Goal: Task Accomplishment & Management: Complete application form

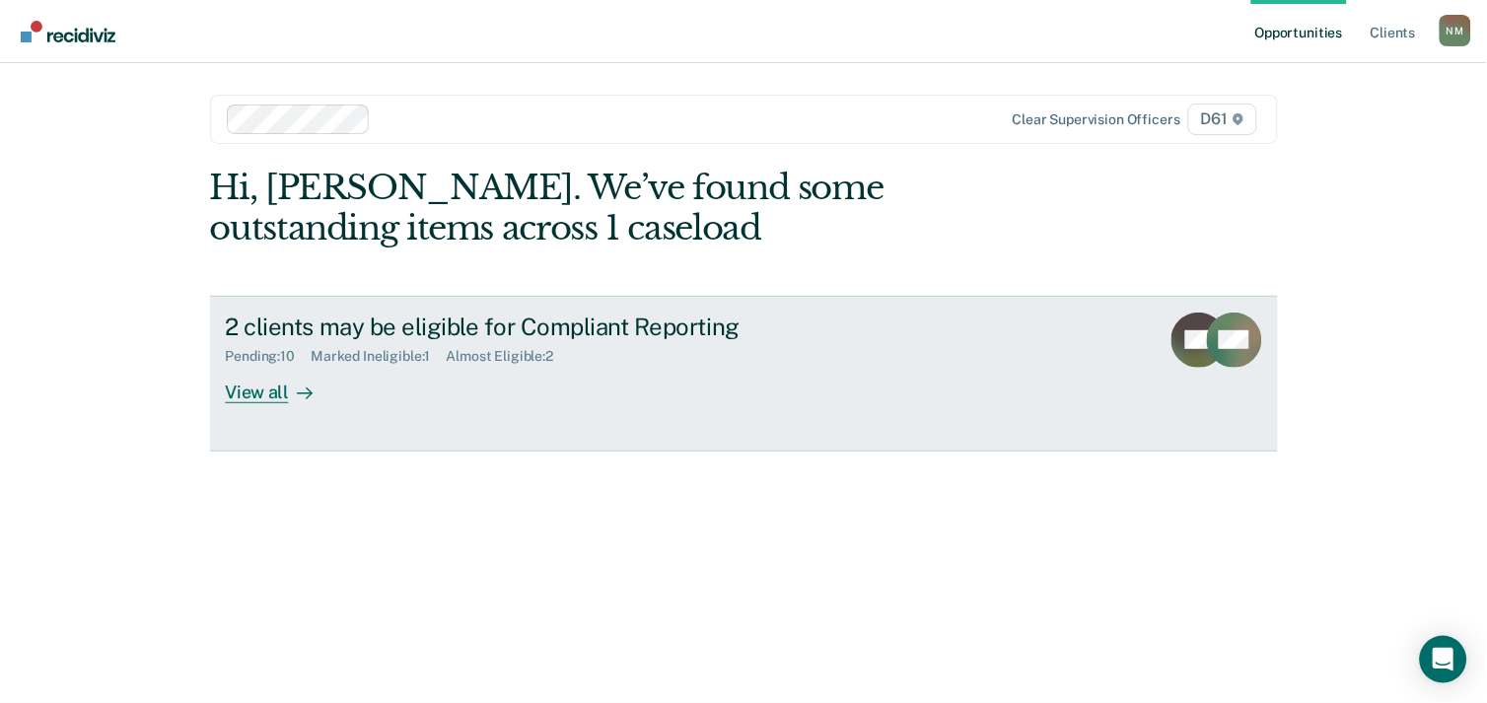
click at [366, 330] on div "2 clients may be eligible for Compliant Reporting" at bounding box center [572, 327] width 692 height 29
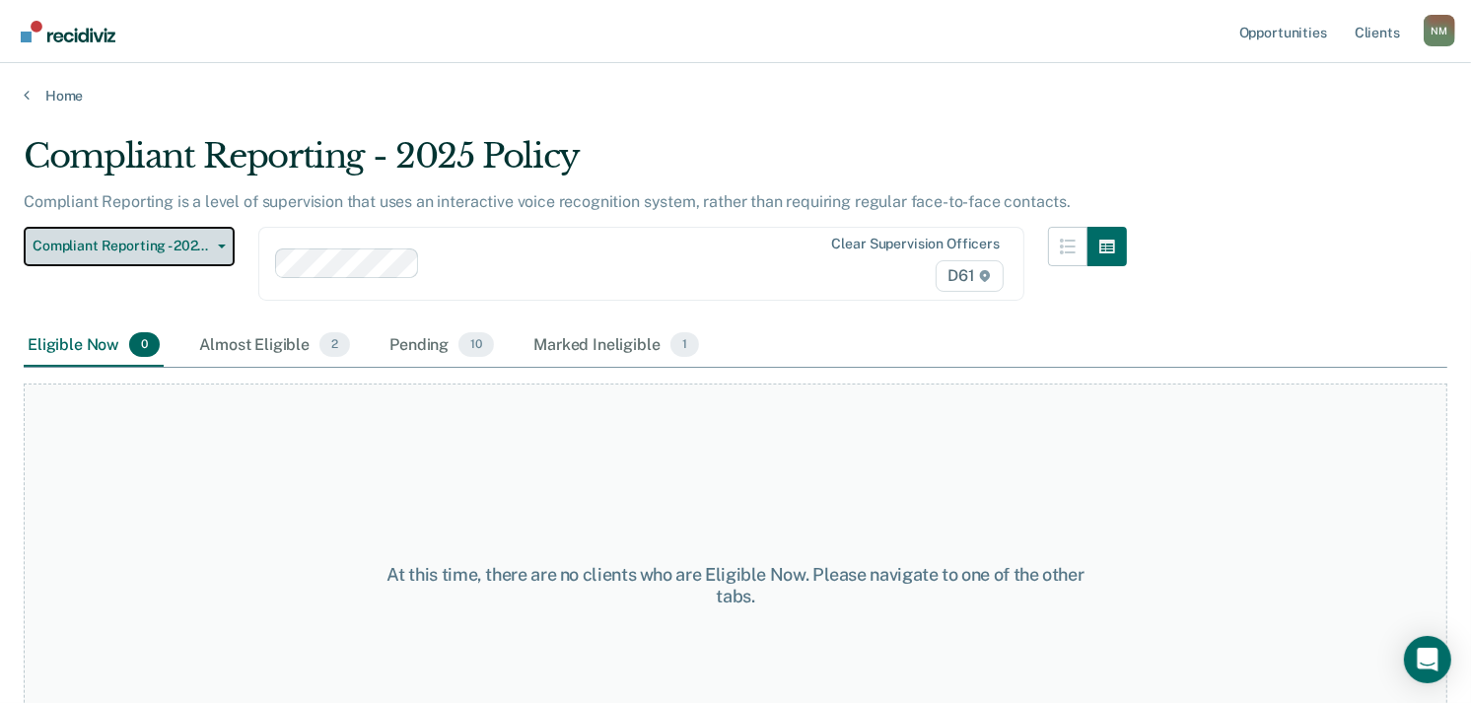
click at [198, 244] on span "Compliant Reporting - 2025 Policy" at bounding box center [122, 246] width 178 height 17
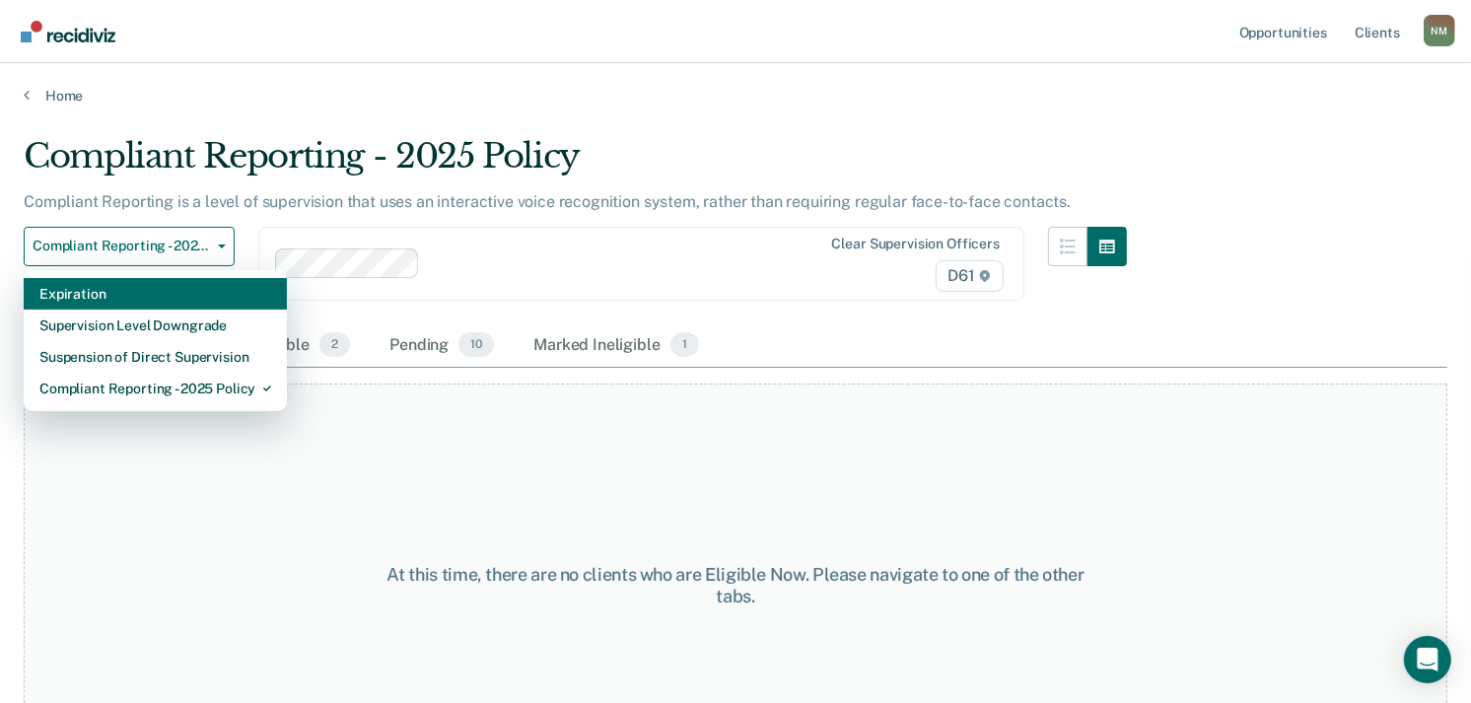
click at [201, 297] on div "Expiration" at bounding box center [155, 294] width 232 height 32
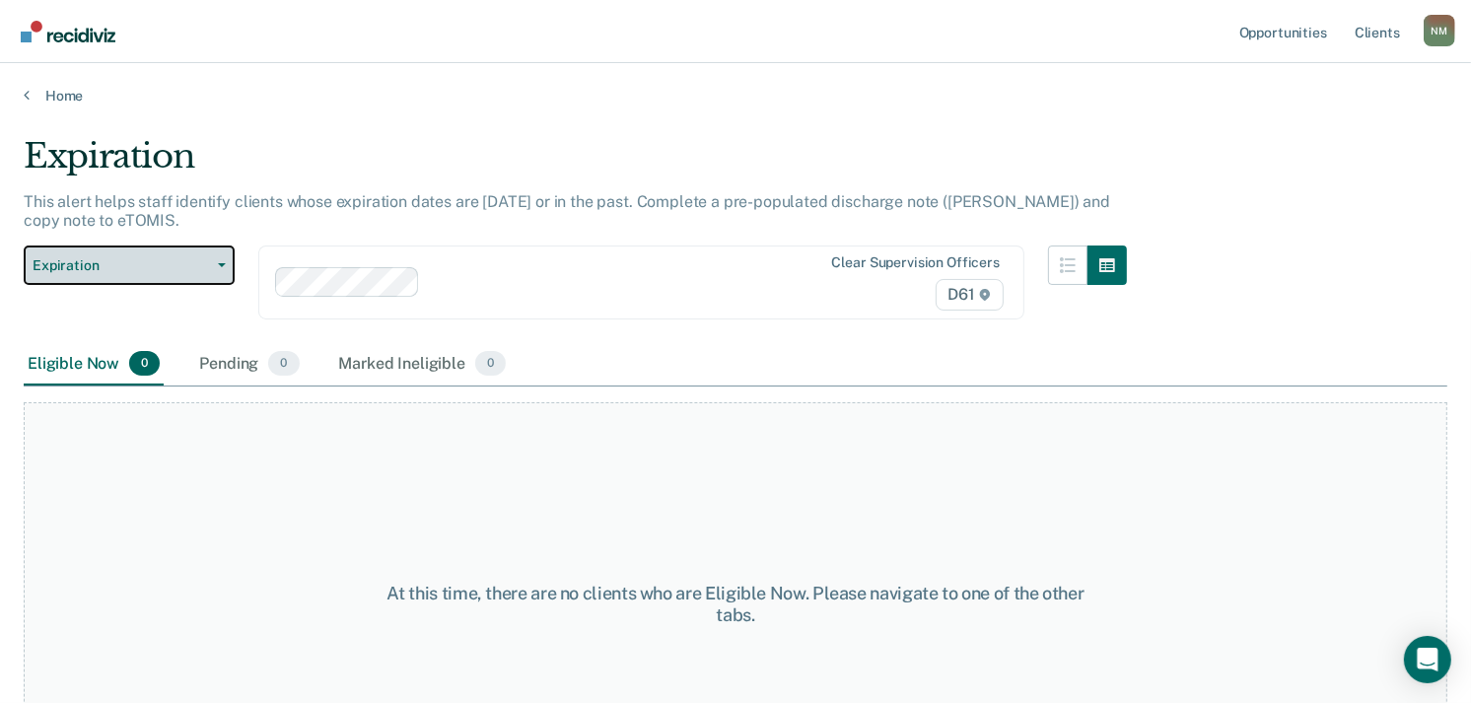
click at [187, 257] on span "Expiration" at bounding box center [122, 265] width 178 height 17
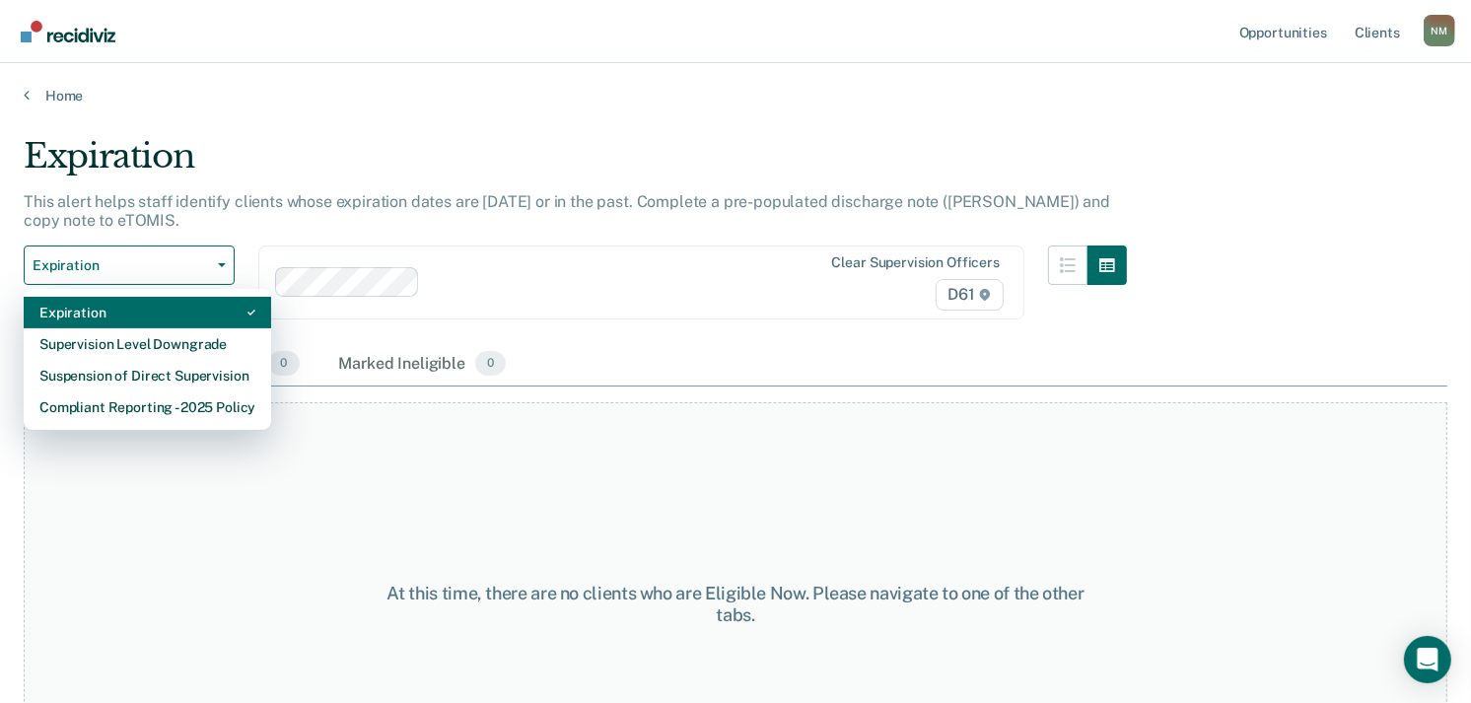
click at [209, 304] on div "Expiration" at bounding box center [147, 313] width 216 height 32
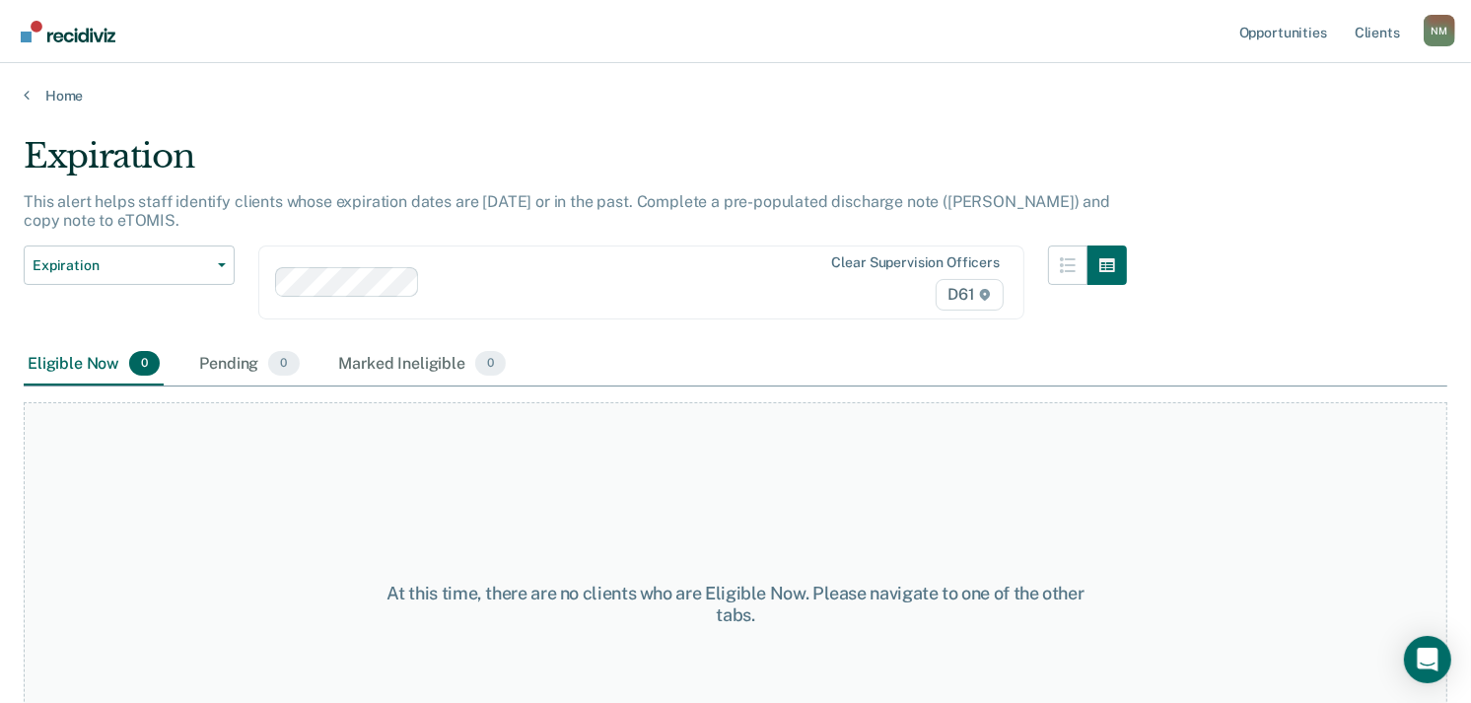
click at [474, 286] on div at bounding box center [607, 282] width 359 height 23
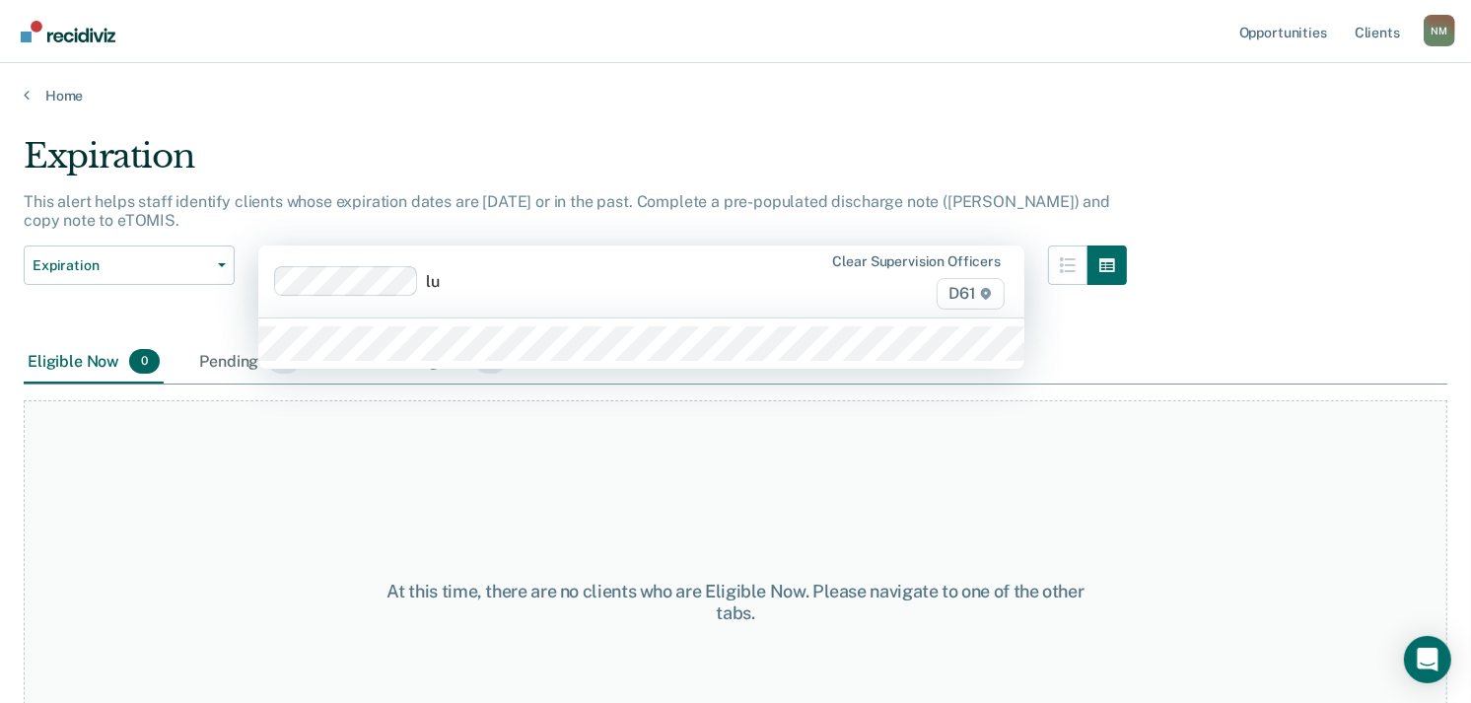
type input "l"
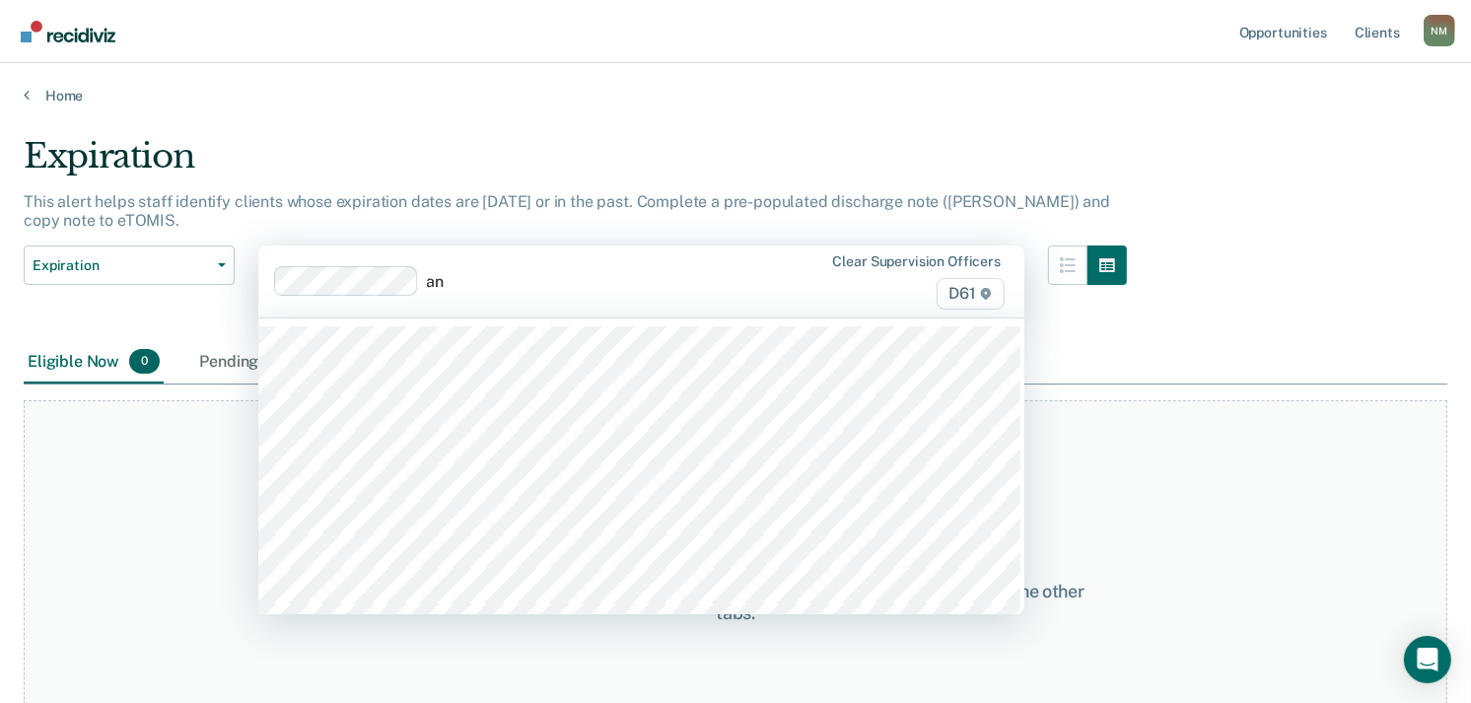
type input "[PERSON_NAME]"
click at [618, 296] on div at bounding box center [531, 281] width 515 height 30
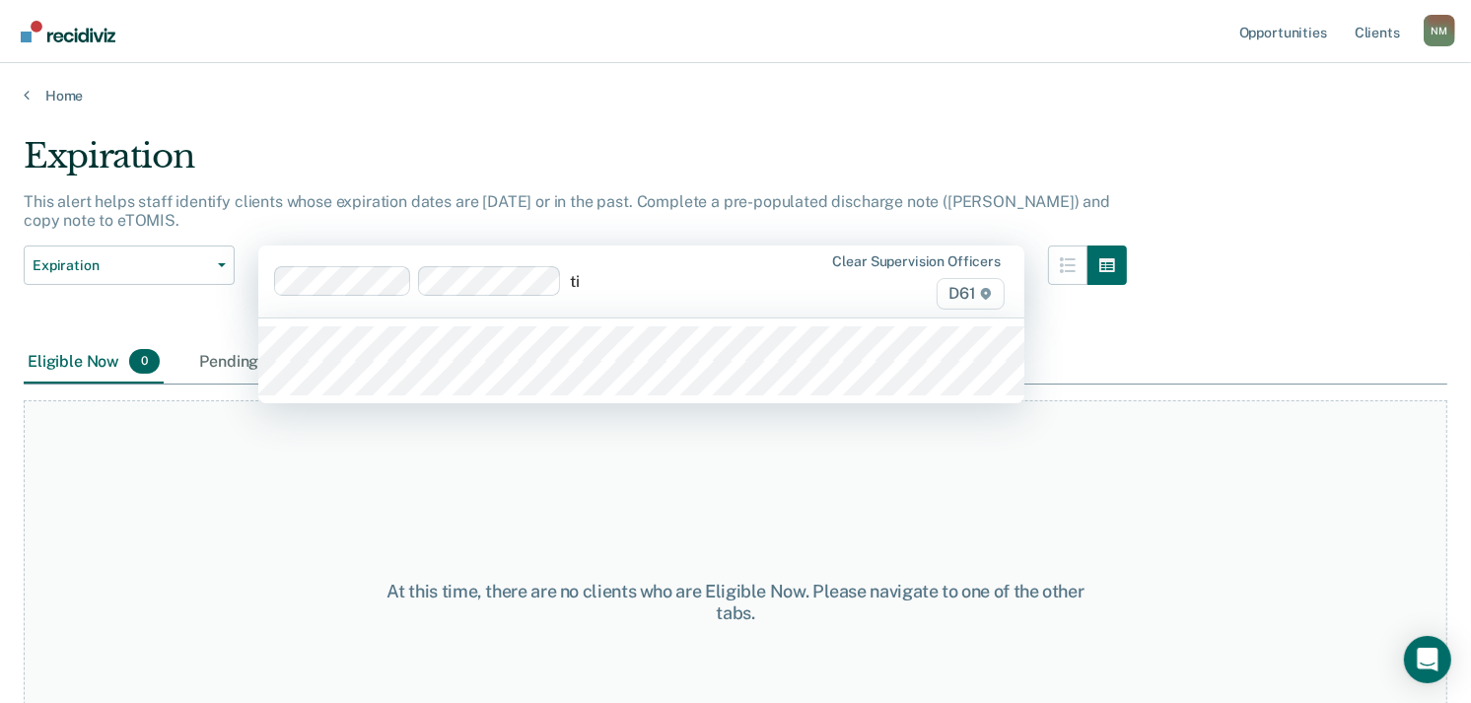
type input "[PERSON_NAME]"
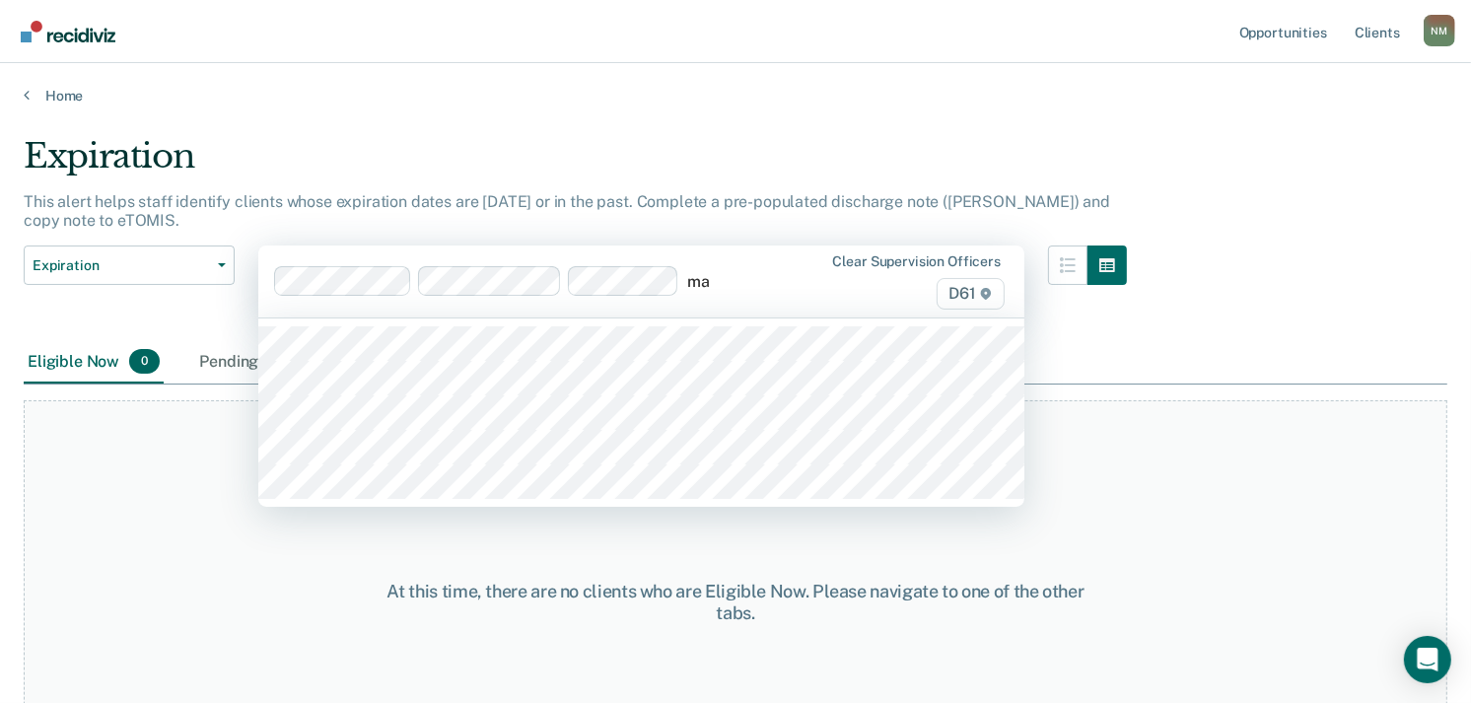
type input "mac"
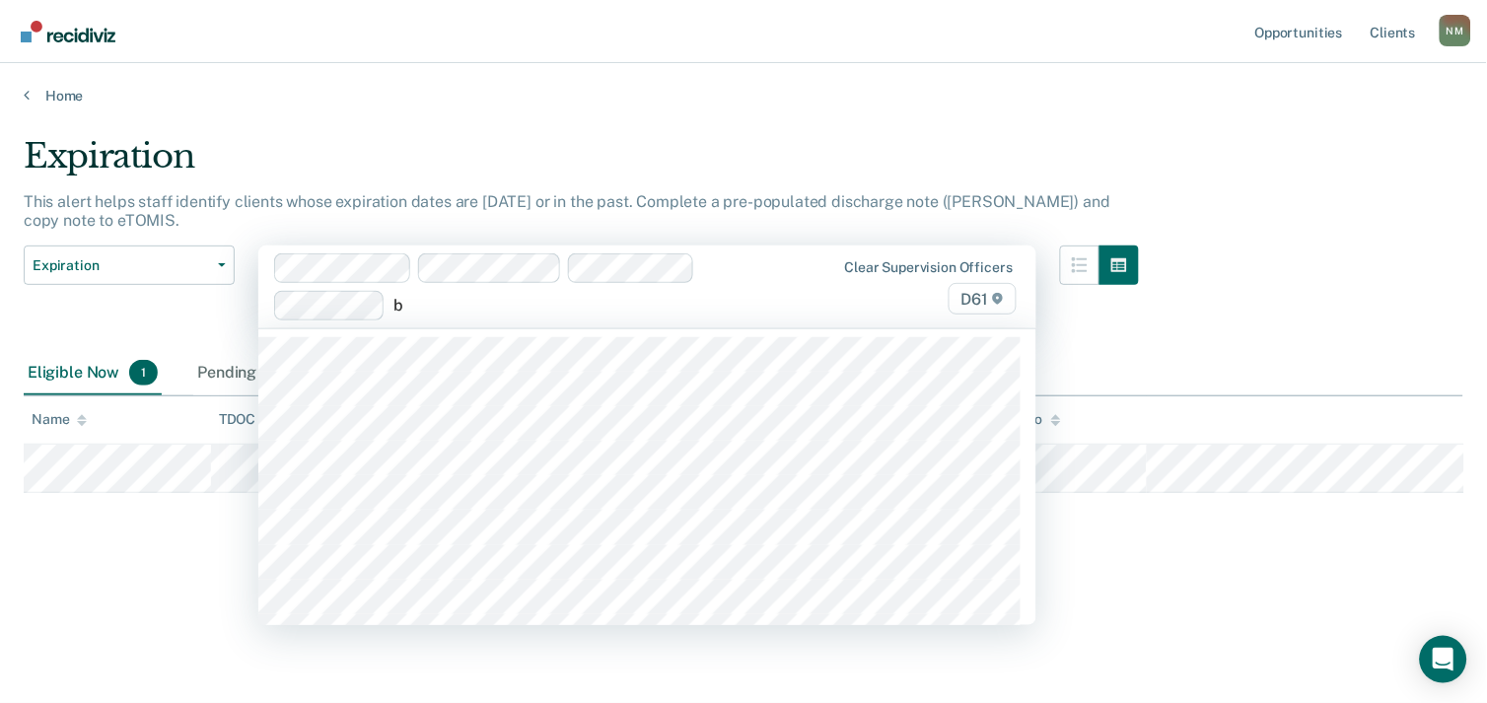
type input "br"
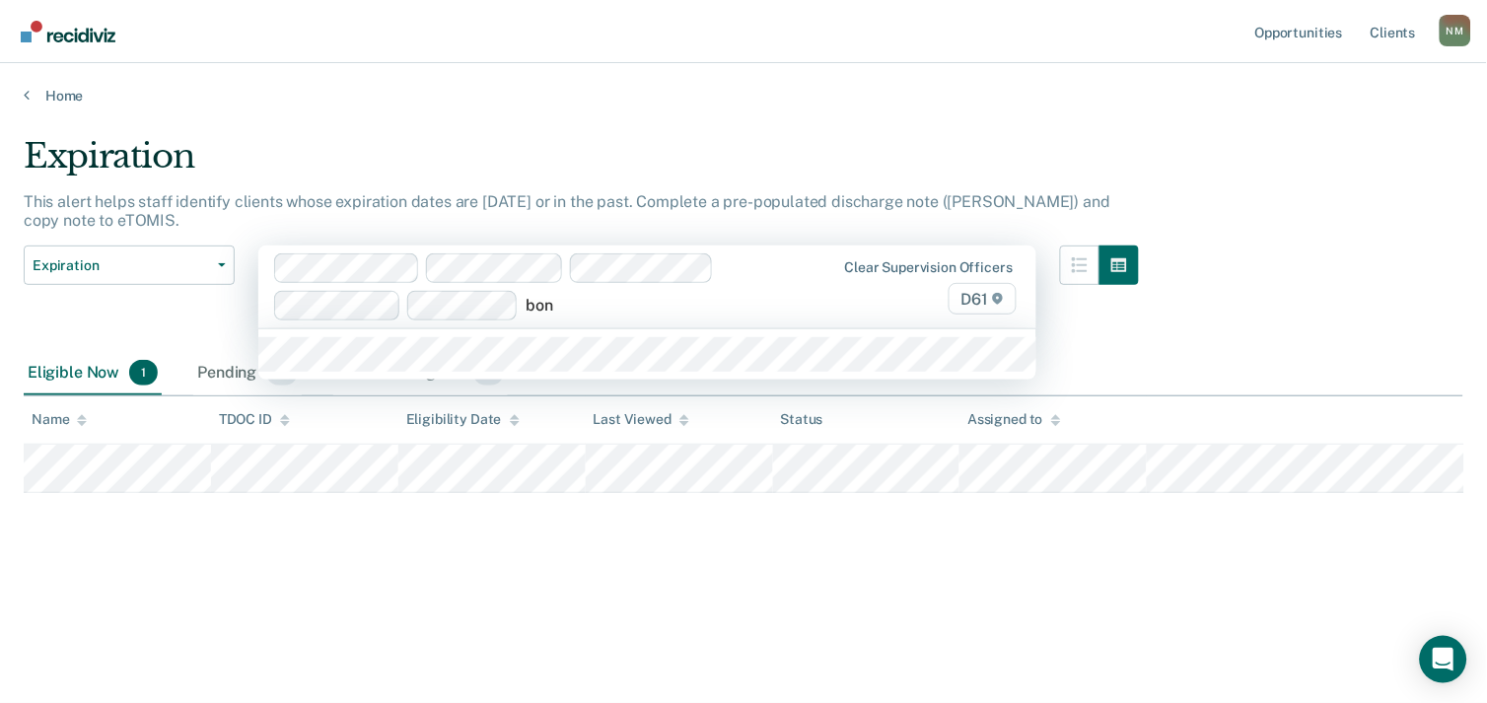
type input "[GEOGRAPHIC_DATA]"
click at [572, 371] on div at bounding box center [647, 354] width 778 height 50
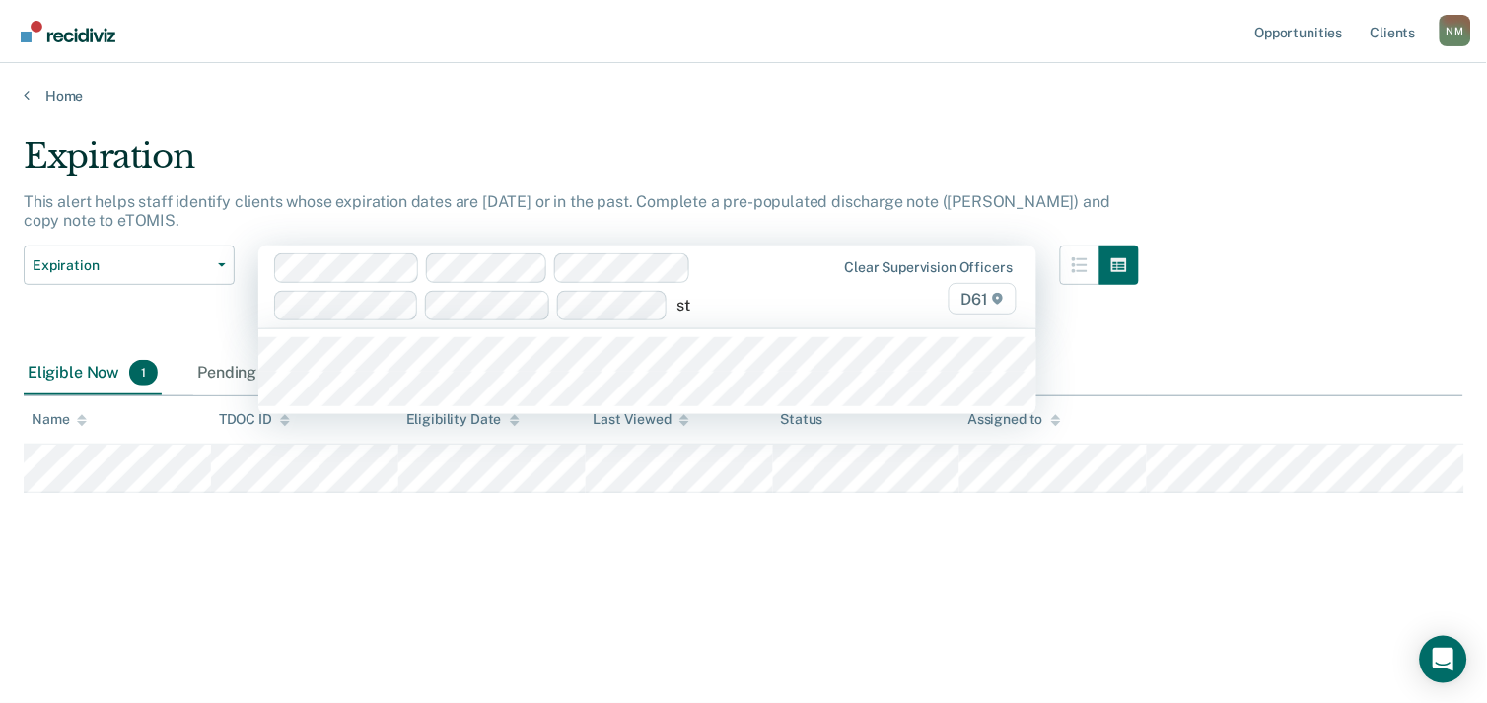
type input "sta"
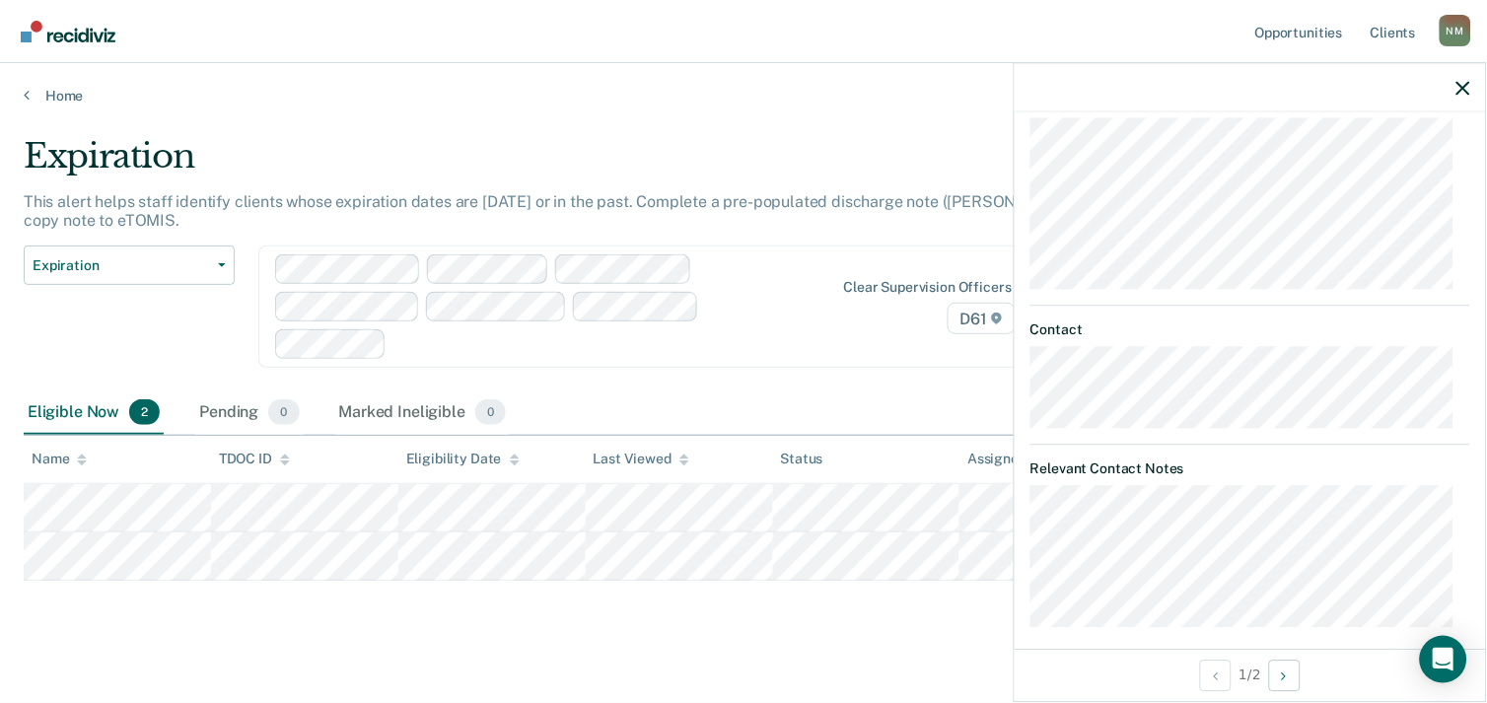
scroll to position [380, 0]
click at [697, 629] on main "Expiration This alert helps staff identify clients whose expiration dates are […" at bounding box center [743, 401] width 1487 height 593
click at [865, 335] on div "Clear supervision officers D61" at bounding box center [647, 307] width 778 height 122
click at [890, 163] on div "Expiration" at bounding box center [581, 164] width 1115 height 56
click at [487, 623] on main "Expiration This alert helps staff identify clients whose expiration dates are […" at bounding box center [743, 401] width 1487 height 593
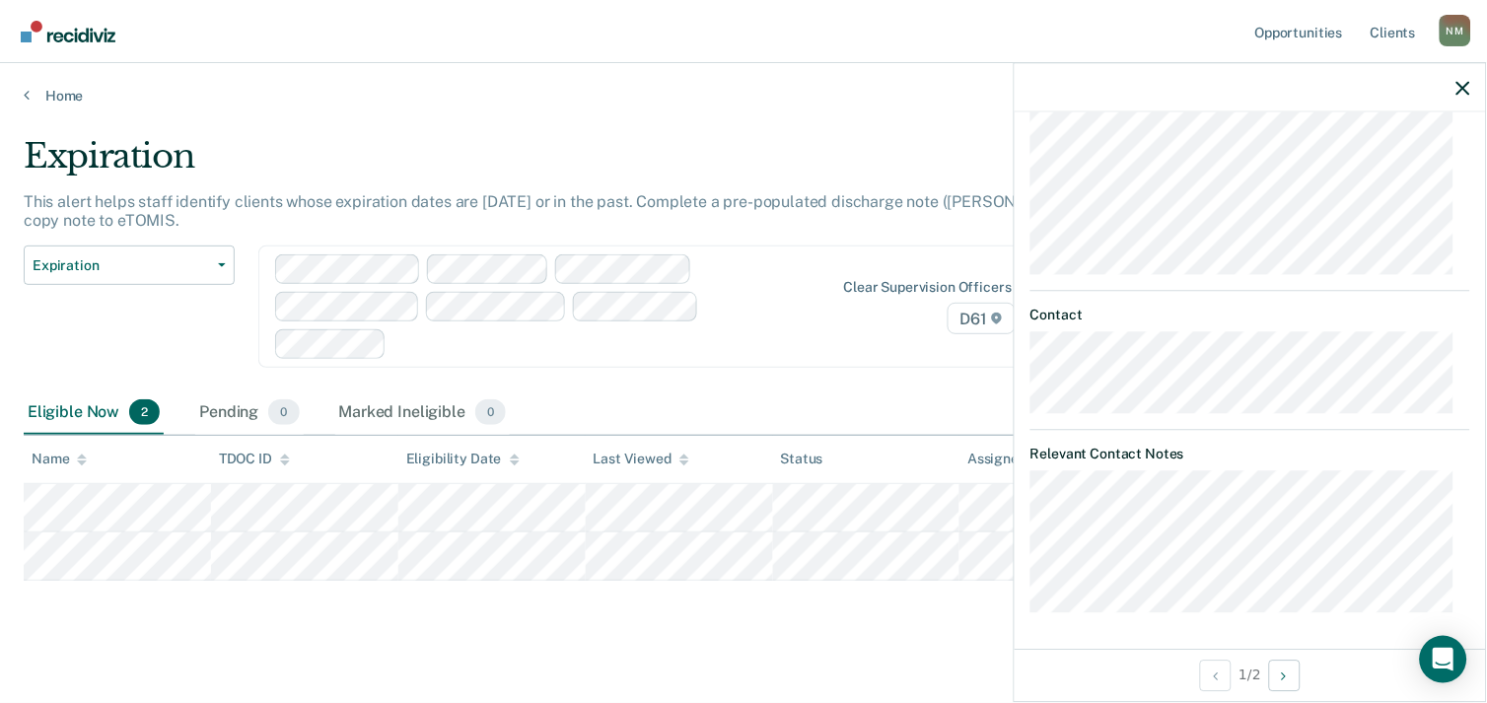
click at [1456, 94] on div at bounding box center [1250, 87] width 471 height 49
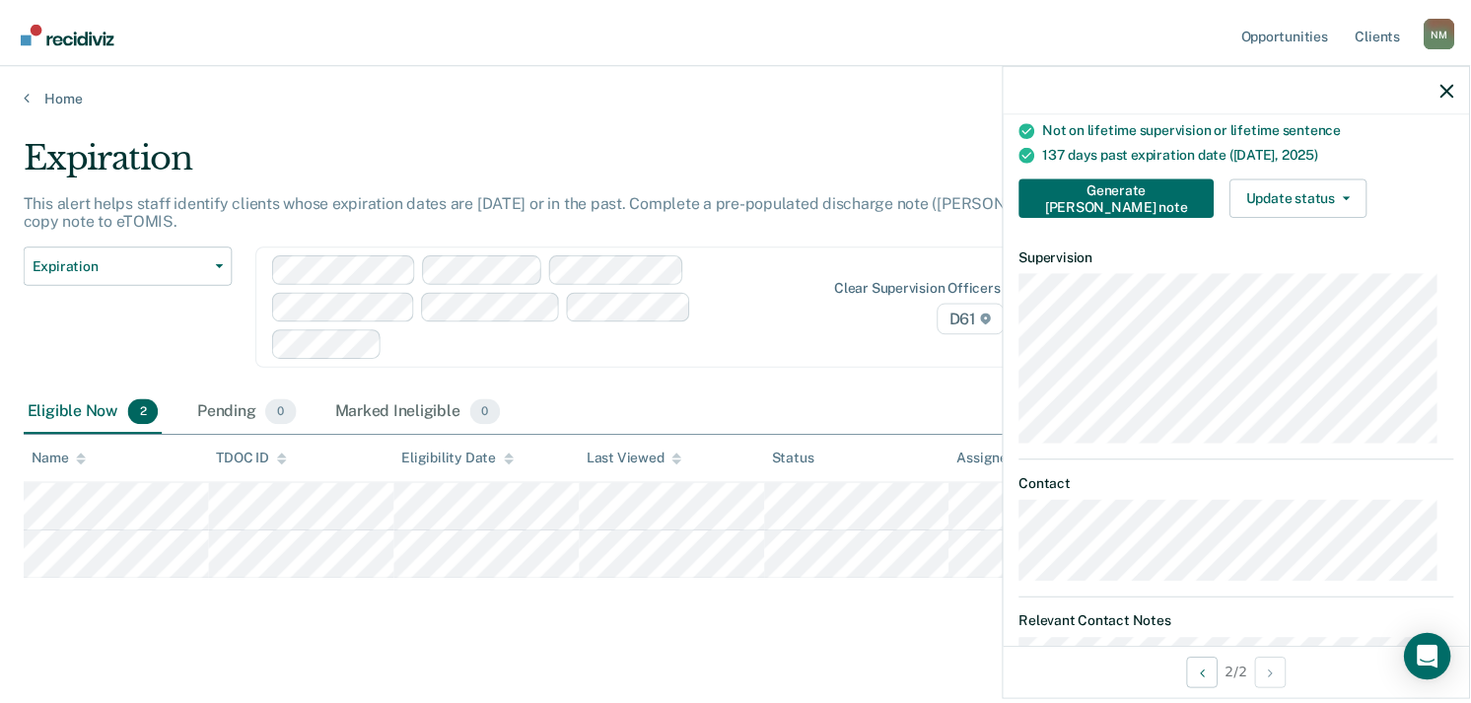
scroll to position [0, 0]
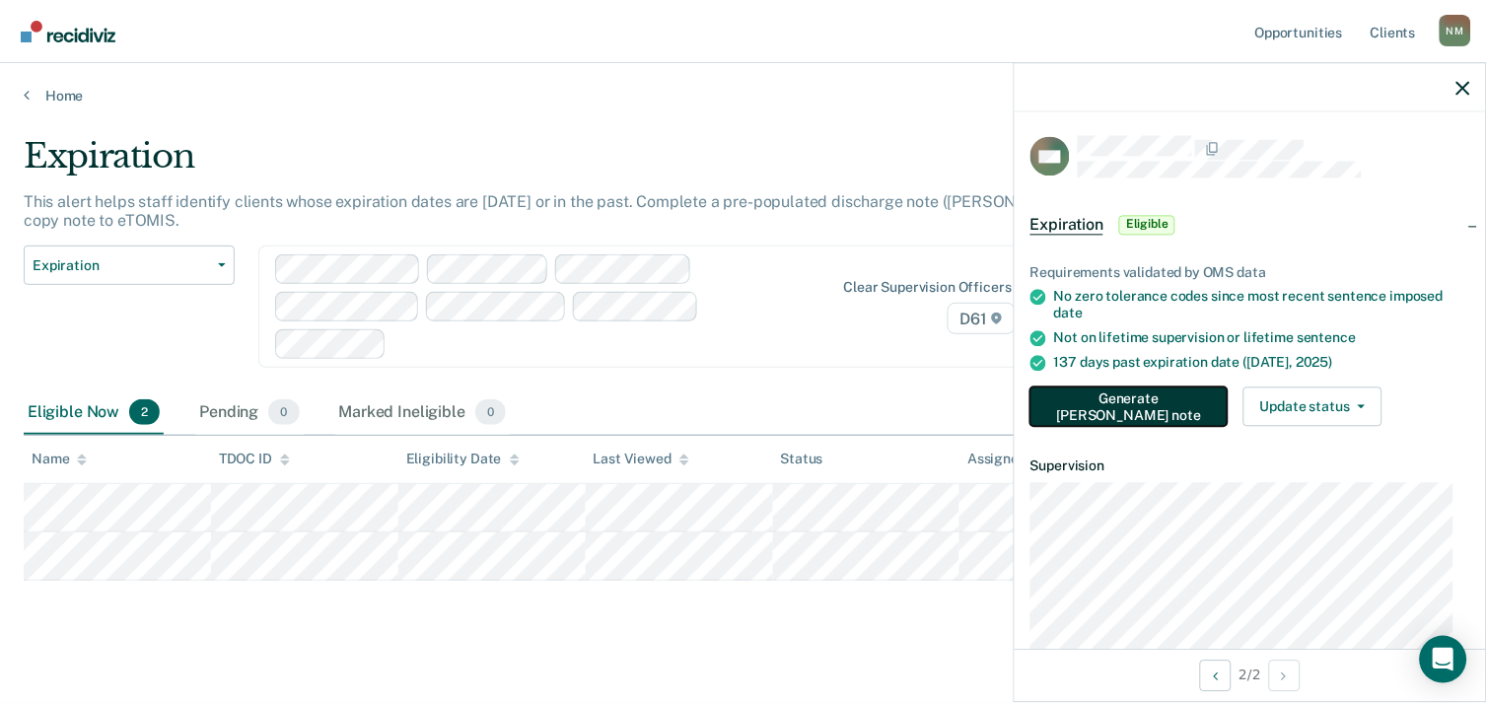
click at [1115, 397] on button "Generate [PERSON_NAME] note" at bounding box center [1129, 407] width 197 height 39
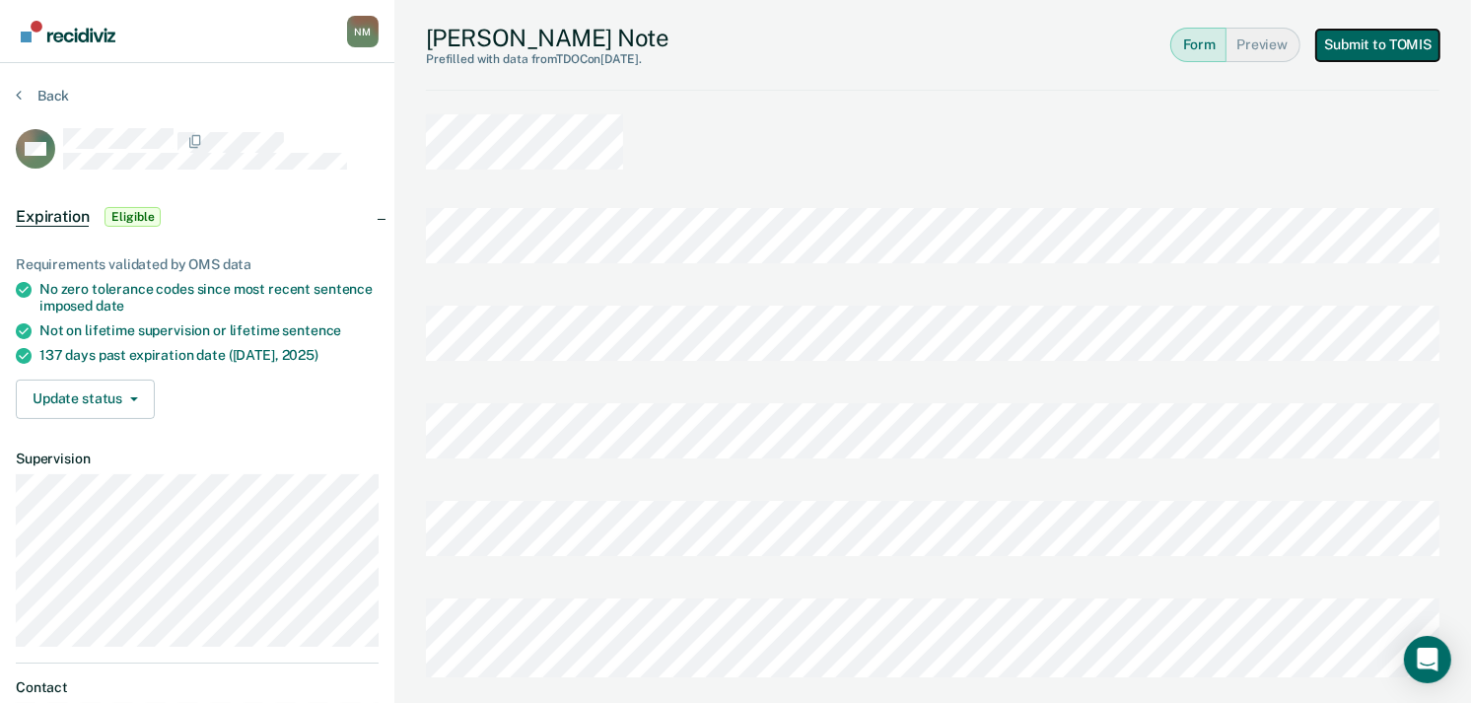
click at [1341, 42] on button "Submit to TOMIS" at bounding box center [1378, 46] width 123 height 32
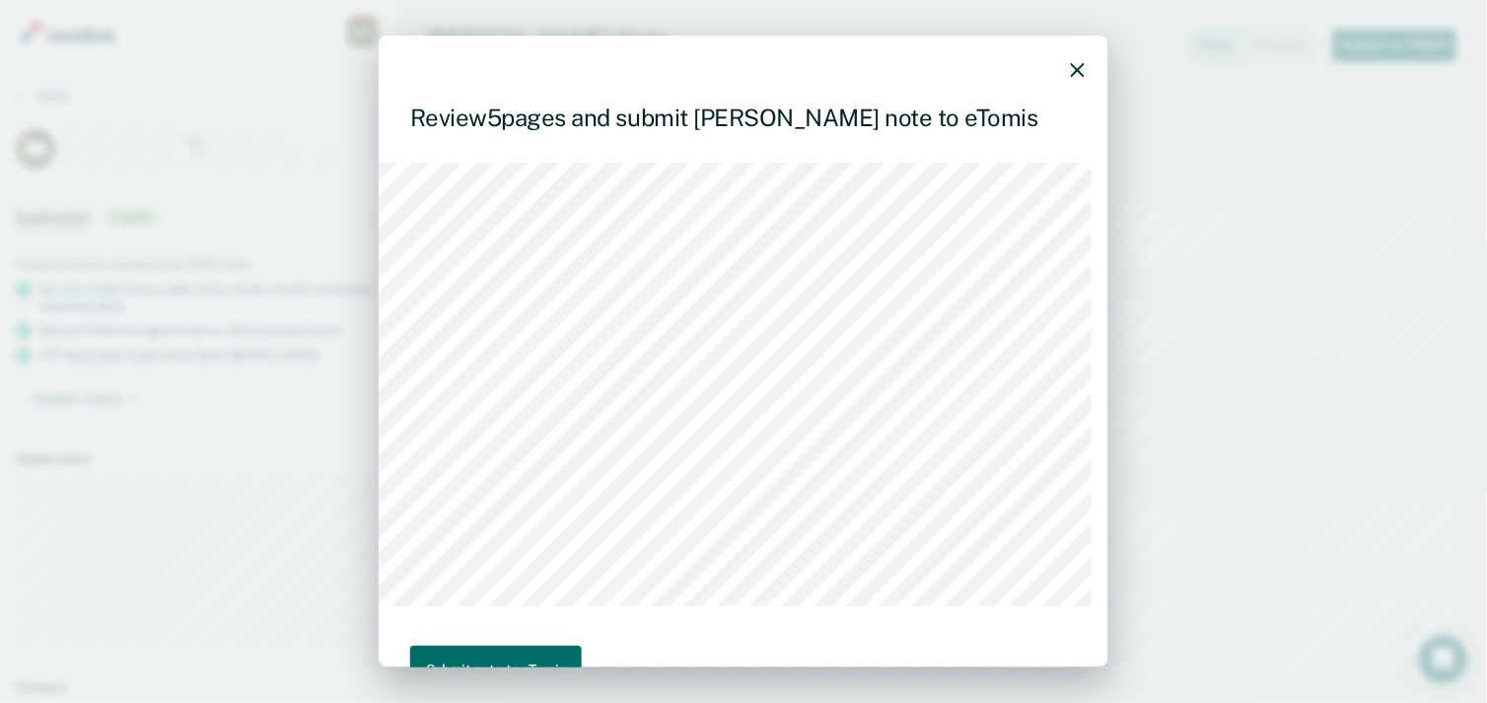
scroll to position [109, 0]
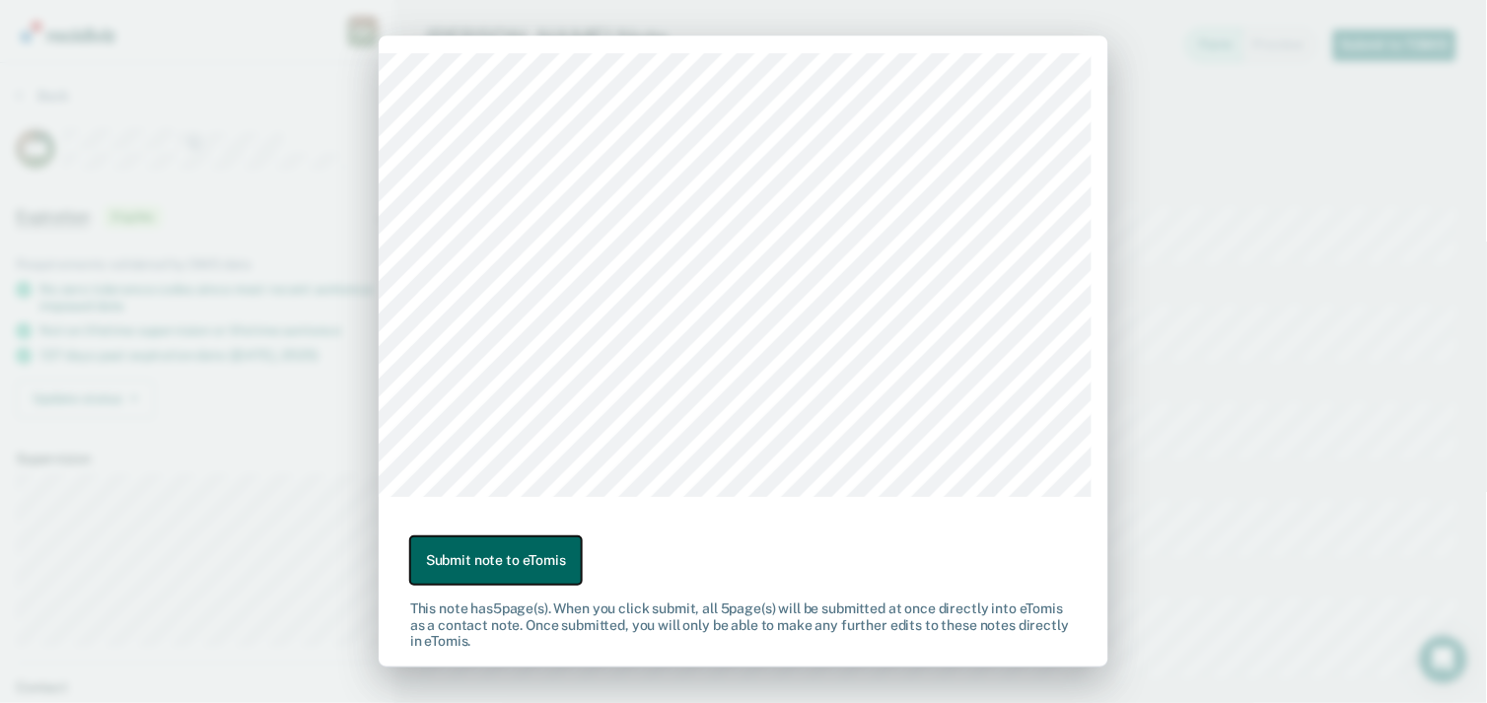
click at [542, 547] on button "Submit note to eTomis" at bounding box center [496, 560] width 172 height 48
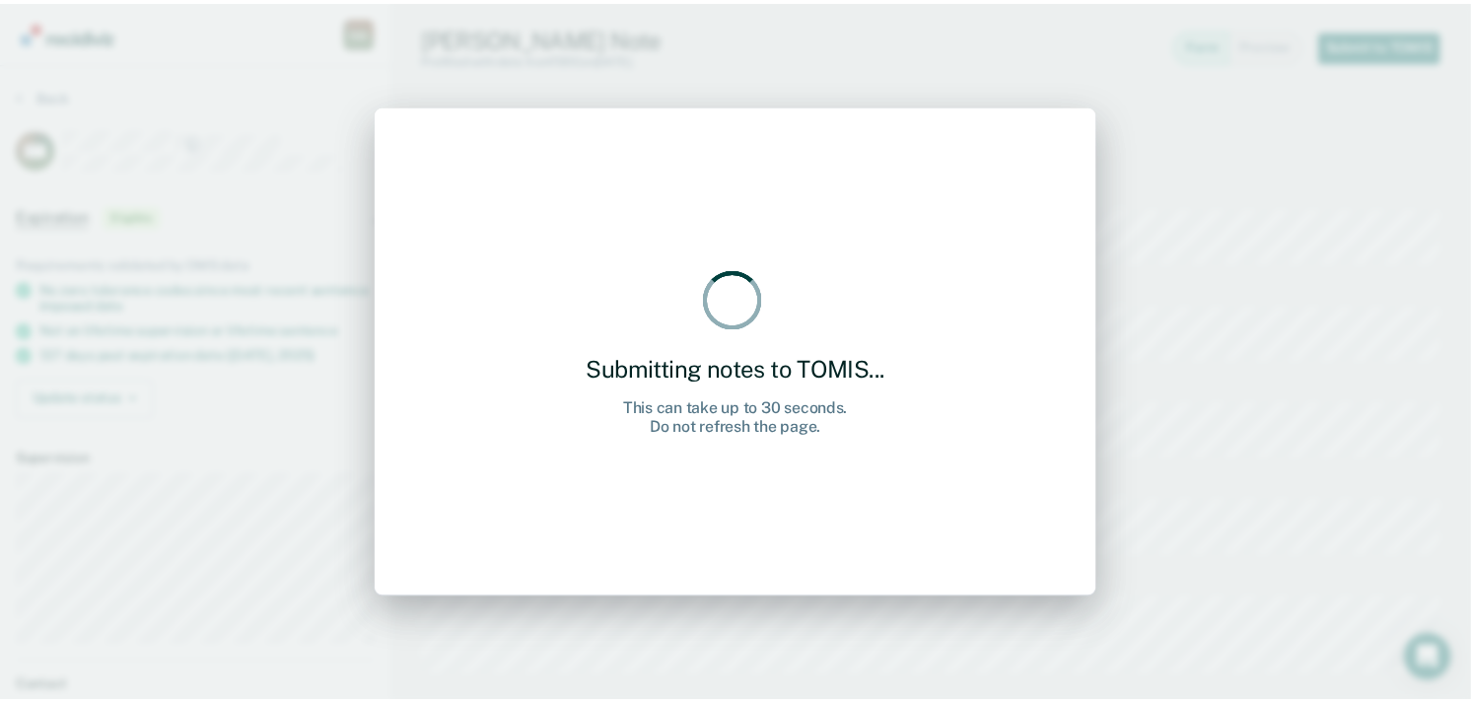
scroll to position [0, 0]
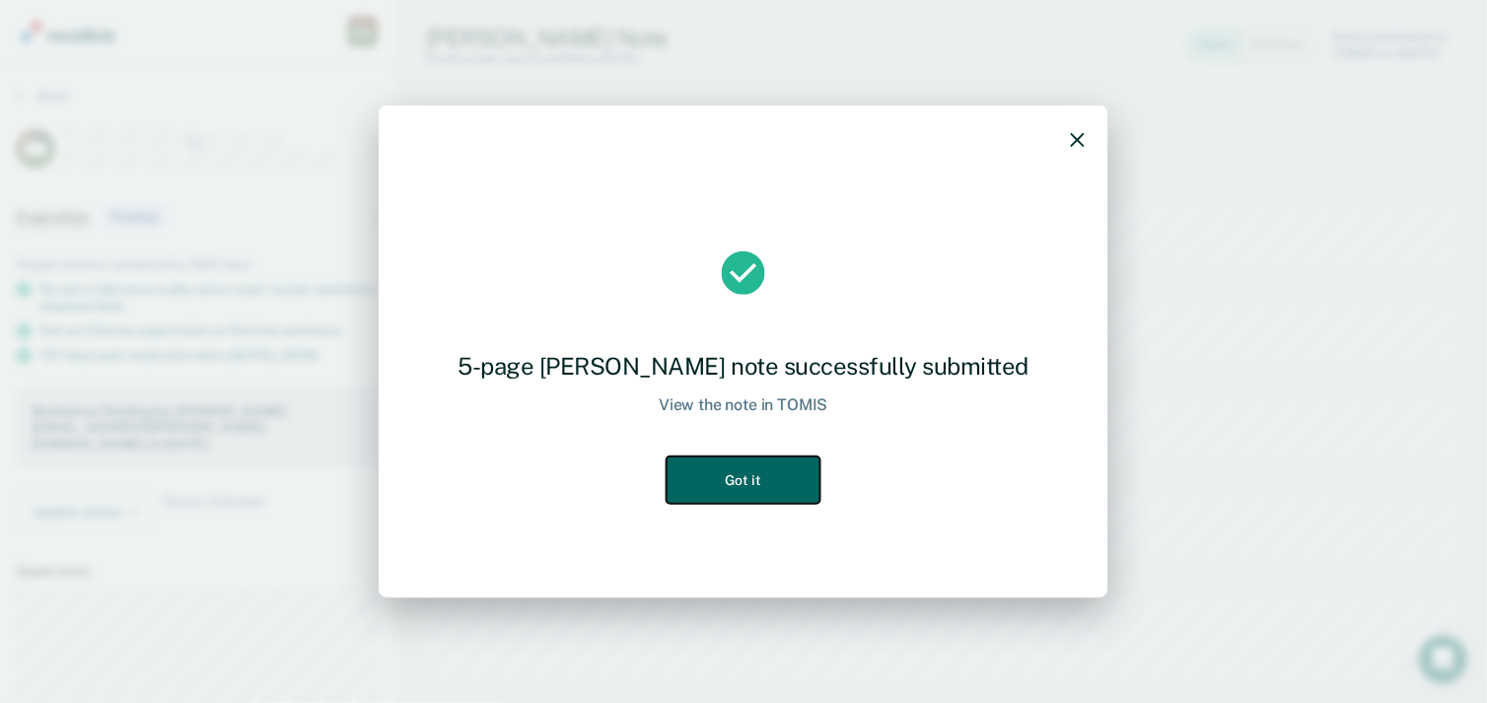
click at [772, 474] on button "Got it" at bounding box center [744, 481] width 154 height 48
